Goal: Browse casually

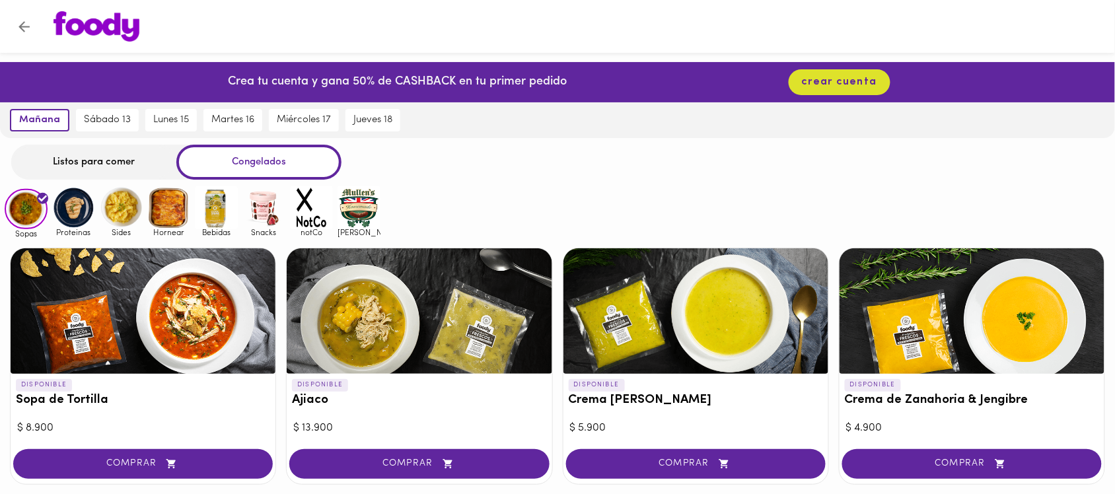
click at [118, 206] on img at bounding box center [121, 207] width 43 height 43
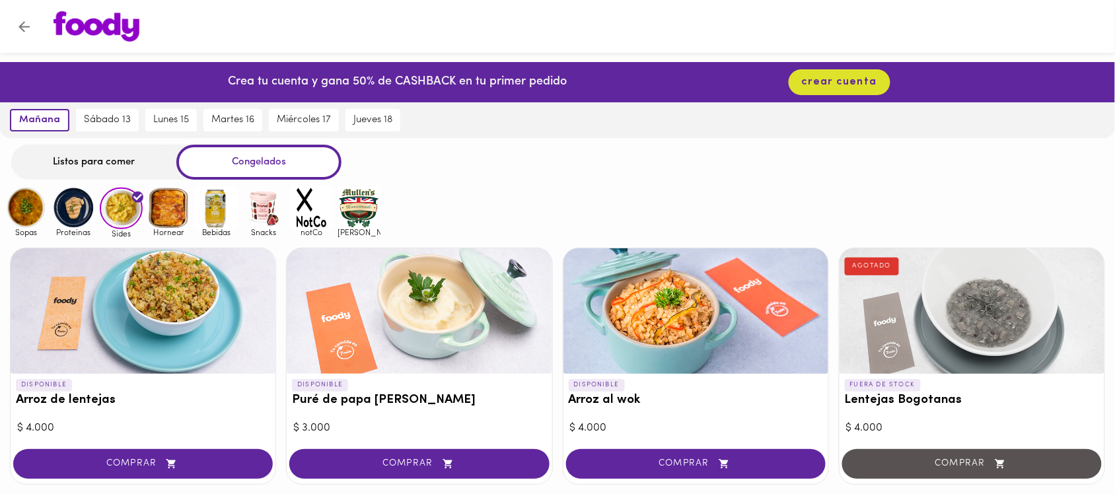
click at [71, 209] on img at bounding box center [73, 207] width 43 height 43
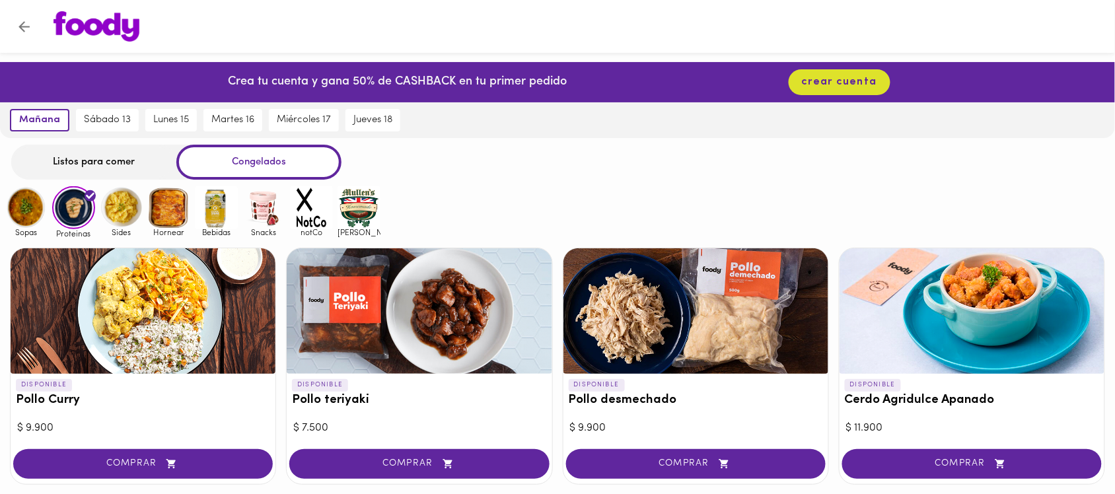
click at [123, 202] on img at bounding box center [121, 207] width 43 height 43
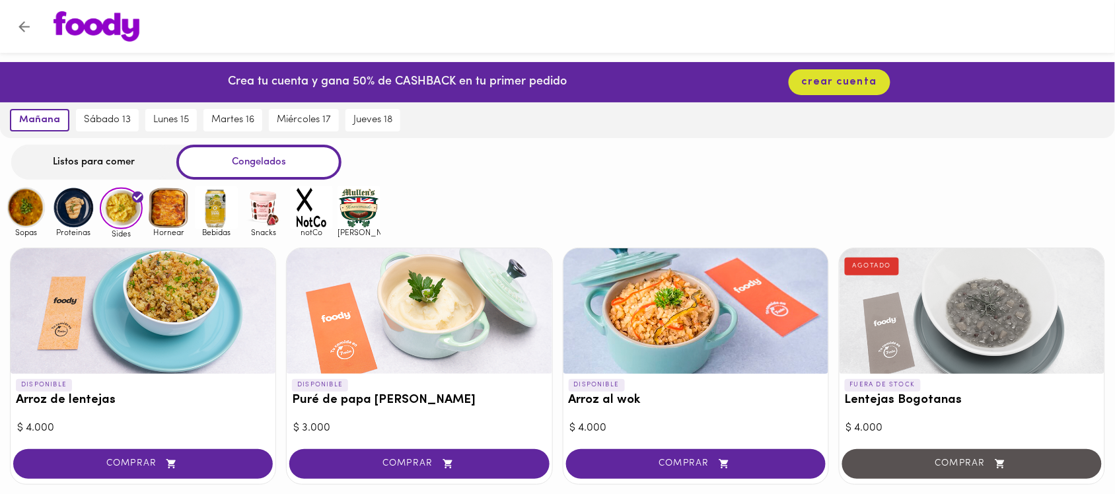
click at [170, 202] on img at bounding box center [168, 207] width 43 height 43
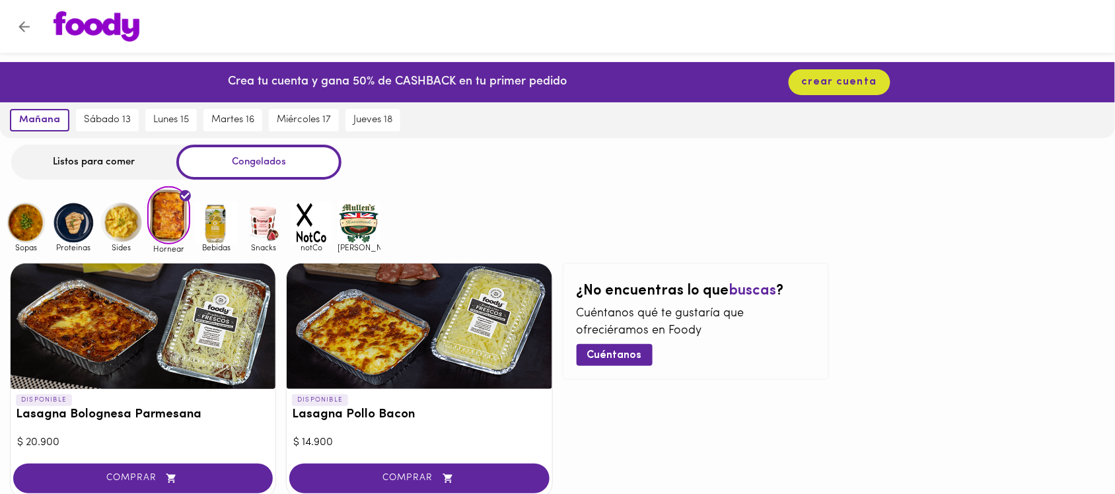
click at [203, 209] on img at bounding box center [216, 222] width 43 height 43
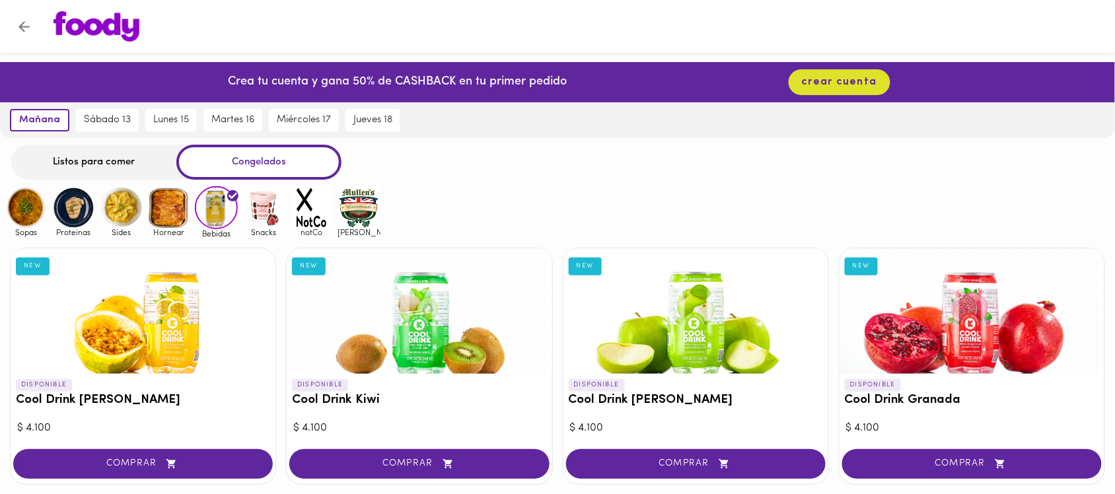
click at [258, 207] on img at bounding box center [263, 207] width 43 height 43
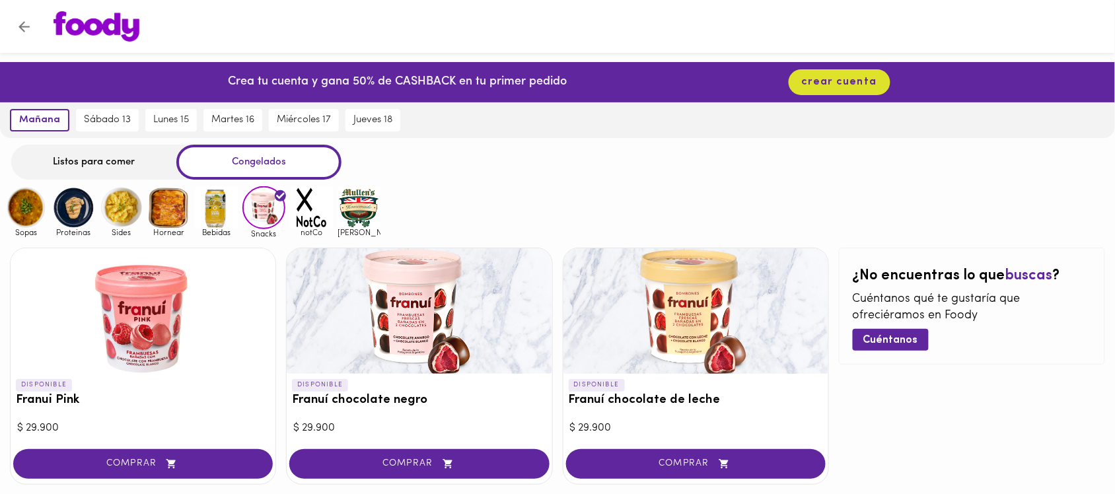
click at [305, 205] on img at bounding box center [311, 207] width 43 height 43
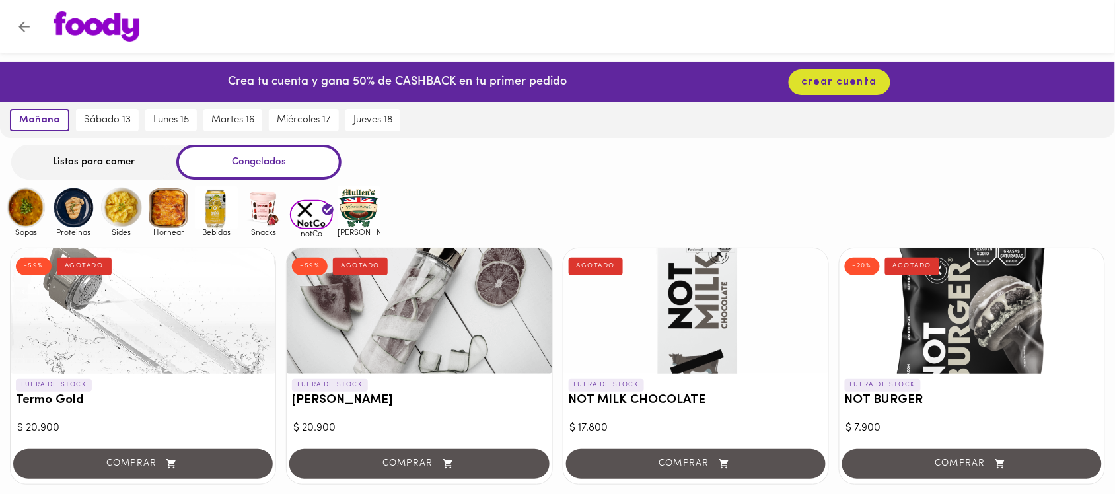
click at [351, 205] on img at bounding box center [359, 207] width 43 height 43
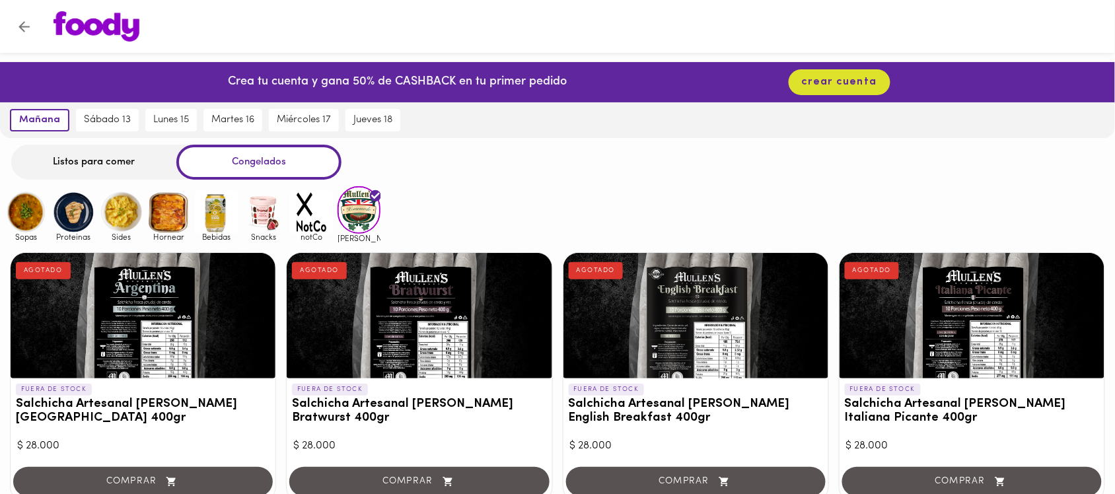
click at [20, 210] on img at bounding box center [26, 212] width 43 height 43
